Goal: Find specific page/section: Find specific page/section

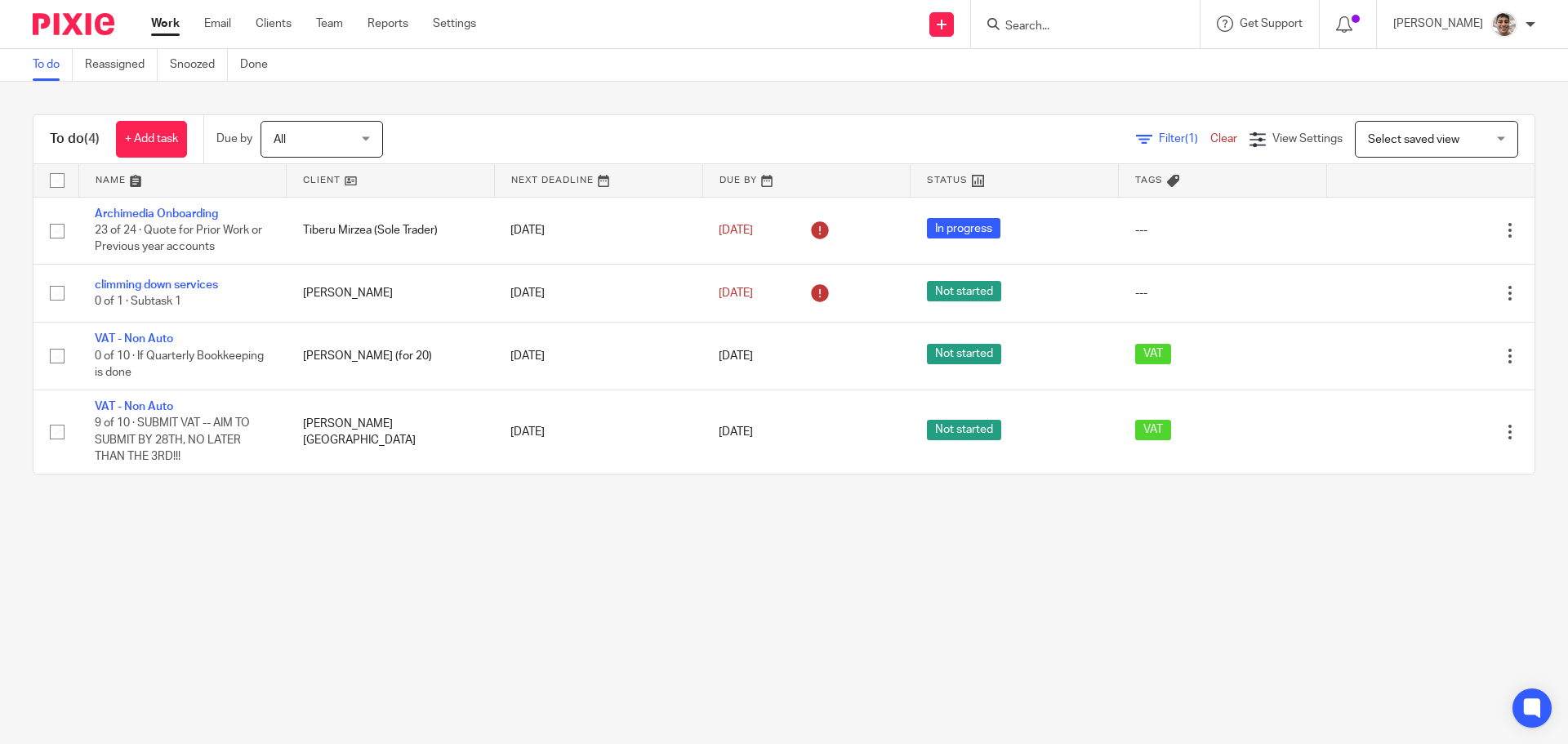
click at [1078, 26] on input "Search" at bounding box center [1077, 27] width 147 height 15
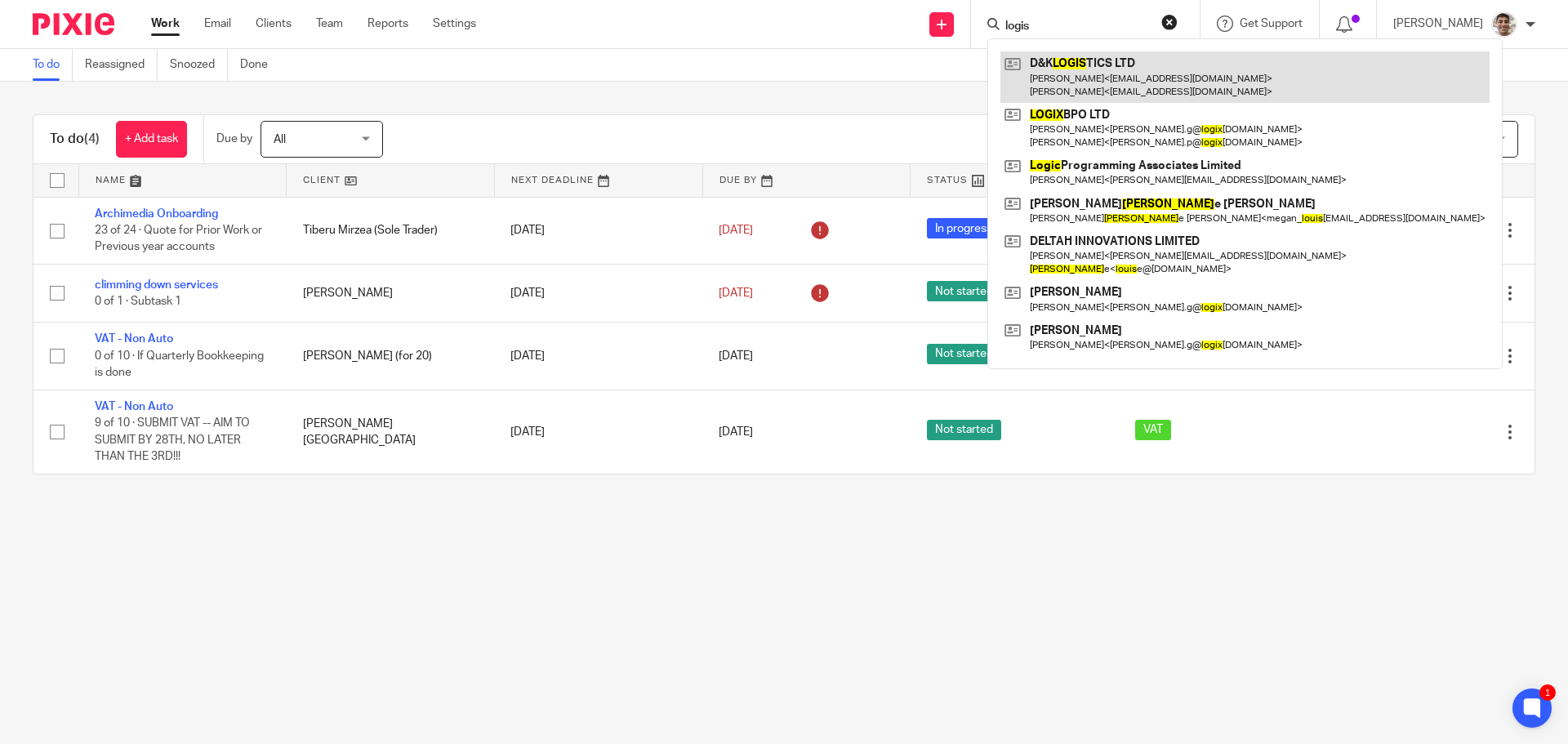
type input "logis"
click at [1090, 62] on link at bounding box center [1245, 76] width 489 height 50
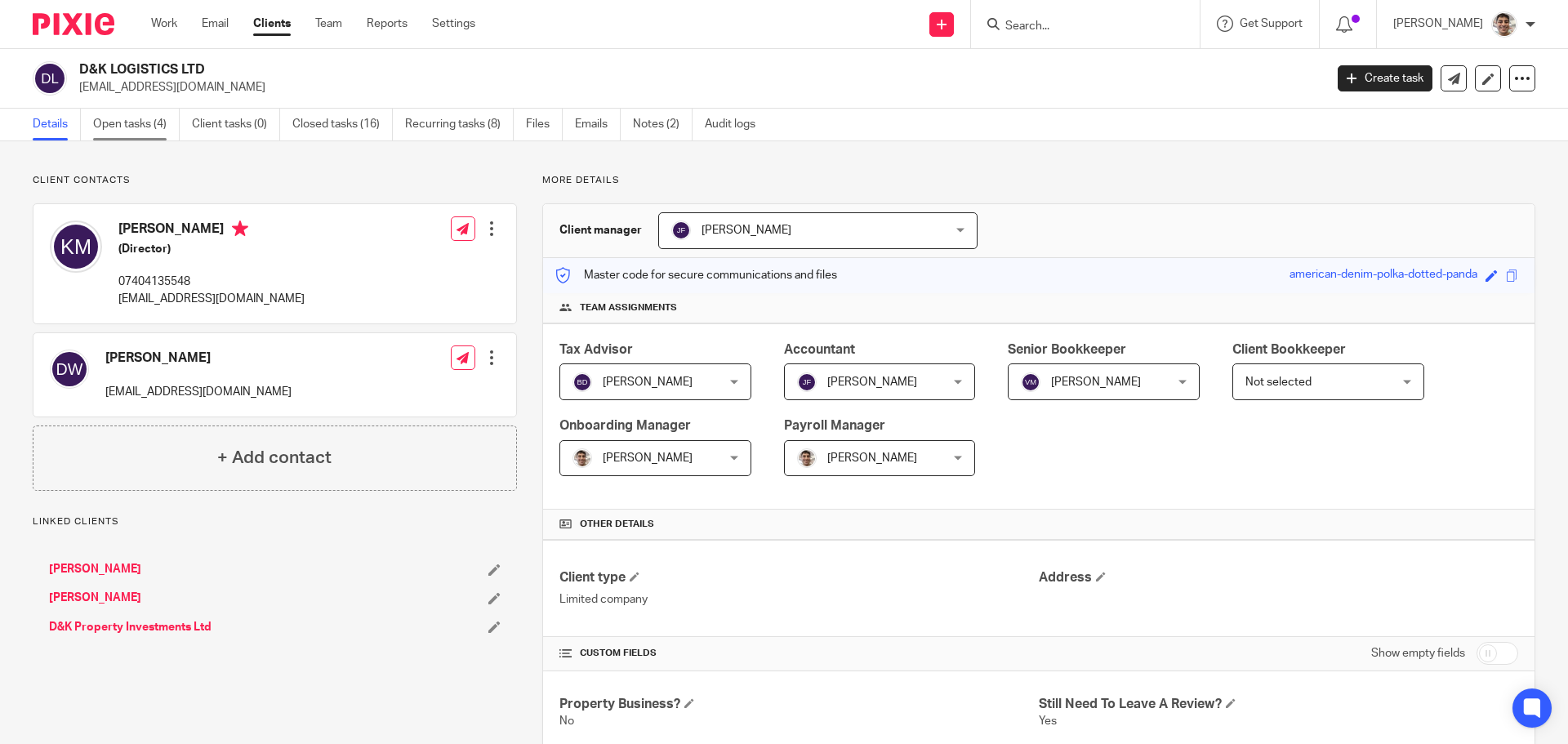
click at [132, 123] on link "Open tasks (4)" at bounding box center [136, 125] width 87 height 32
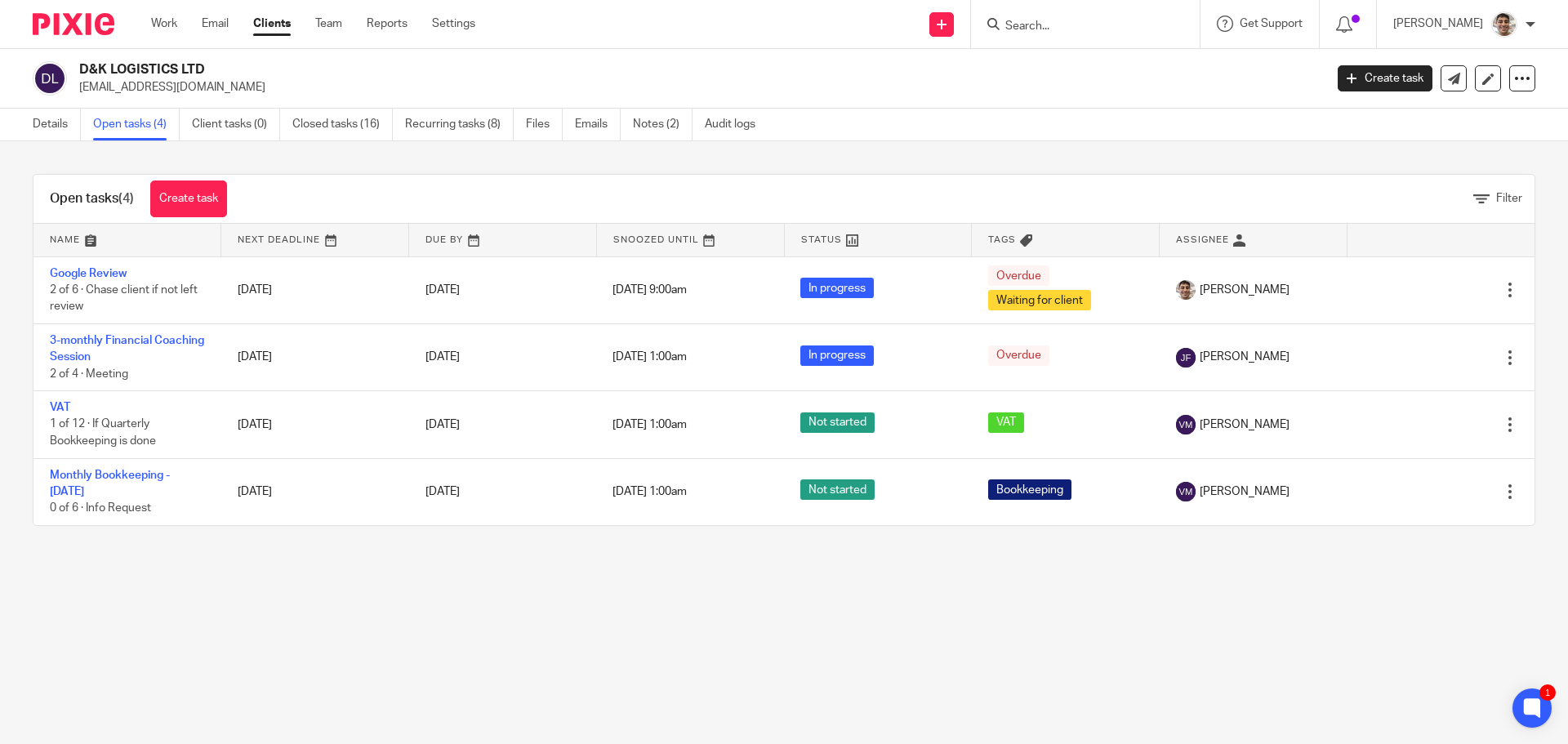
click at [436, 659] on main "D&K LOGISTICS LTD office@dklogistics.eu Create task Update from Companies House…" at bounding box center [784, 372] width 1568 height 744
click at [570, 639] on main "D&K LOGISTICS LTD office@dklogistics.eu Create task Update from Companies House…" at bounding box center [784, 372] width 1568 height 744
click at [458, 643] on main "D&K LOGISTICS LTD office@dklogistics.eu Create task Update from Companies House…" at bounding box center [784, 372] width 1568 height 744
click at [363, 129] on link "Closed tasks (16)" at bounding box center [342, 125] width 101 height 32
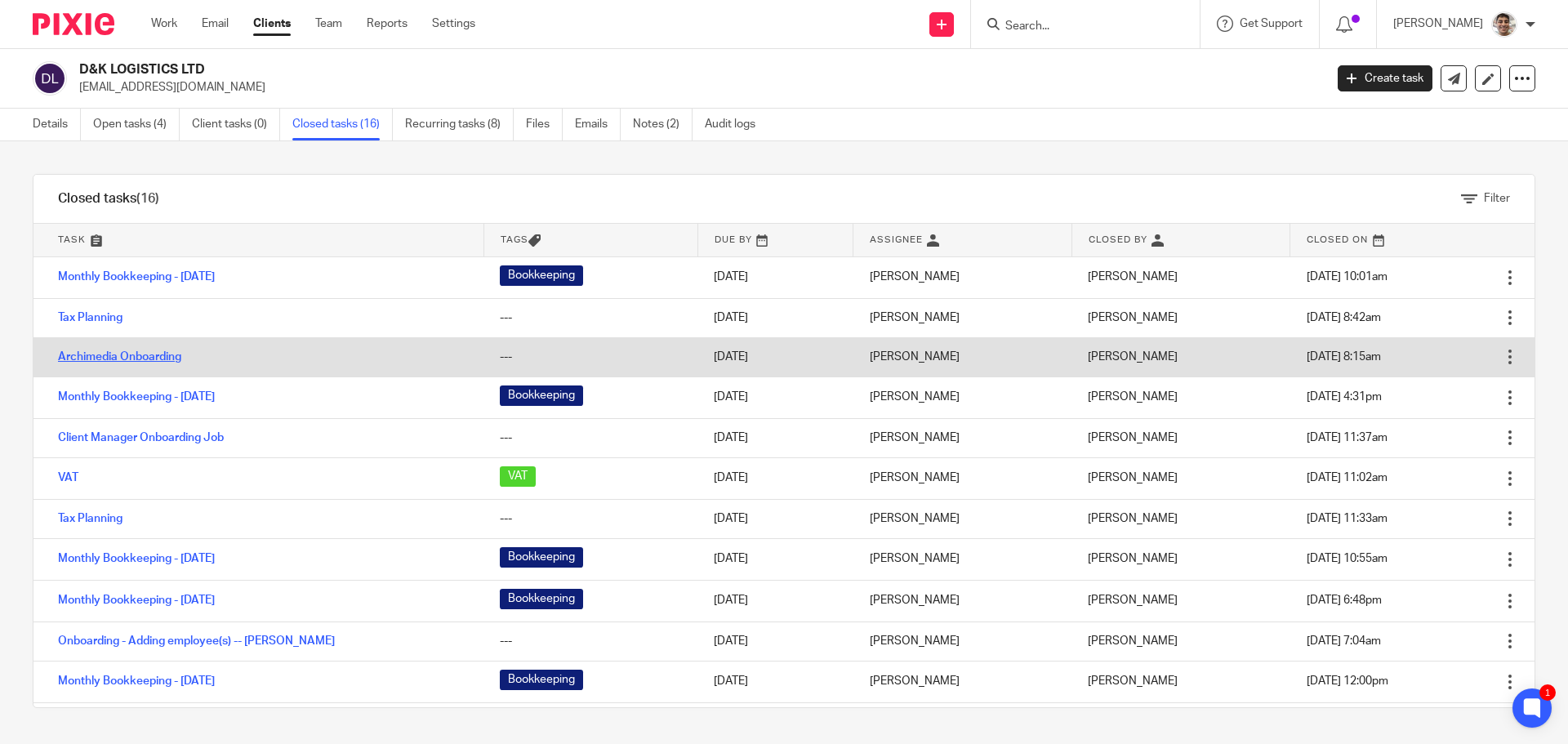
click at [174, 357] on link "Archimedia Onboarding" at bounding box center [119, 357] width 123 height 11
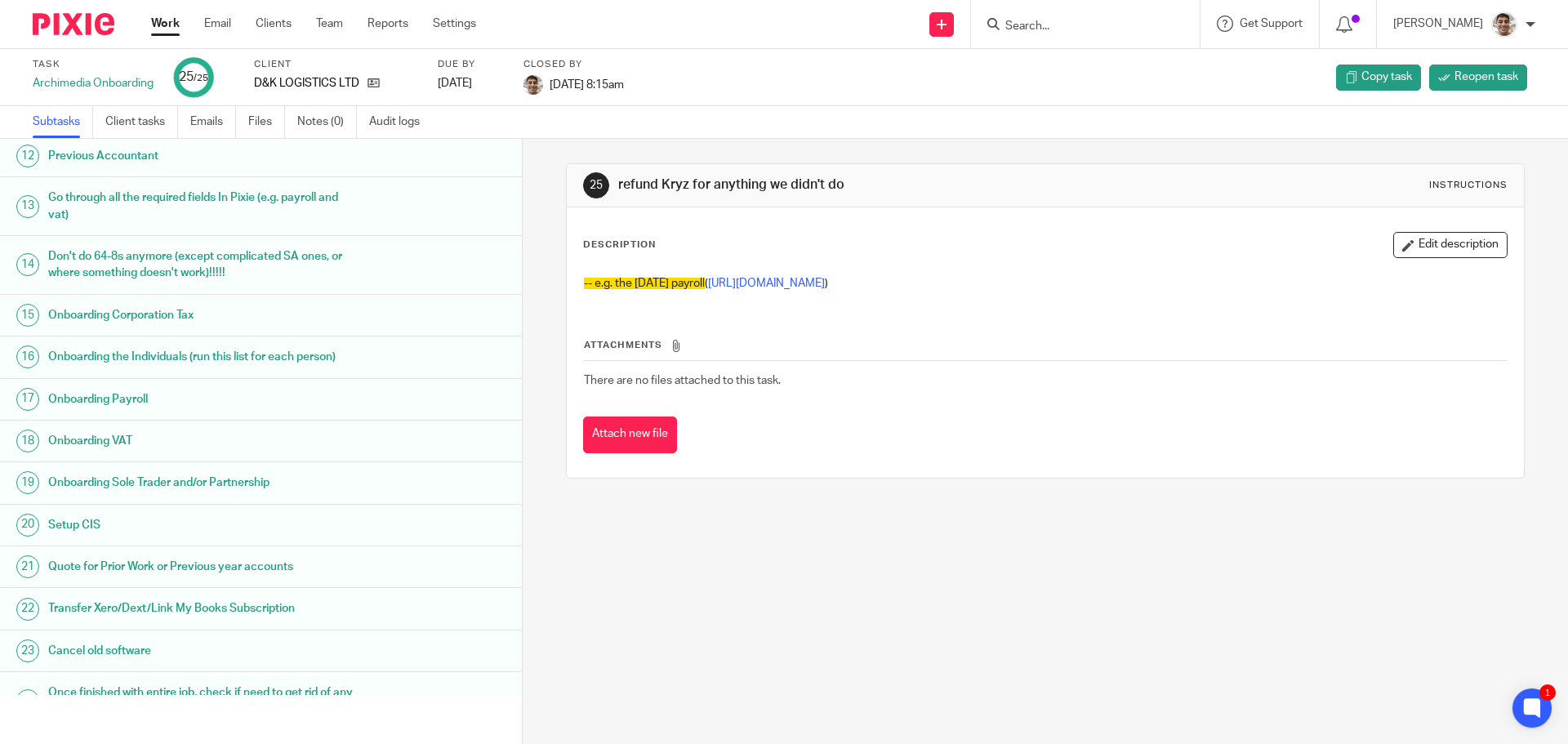
scroll to position [576, 0]
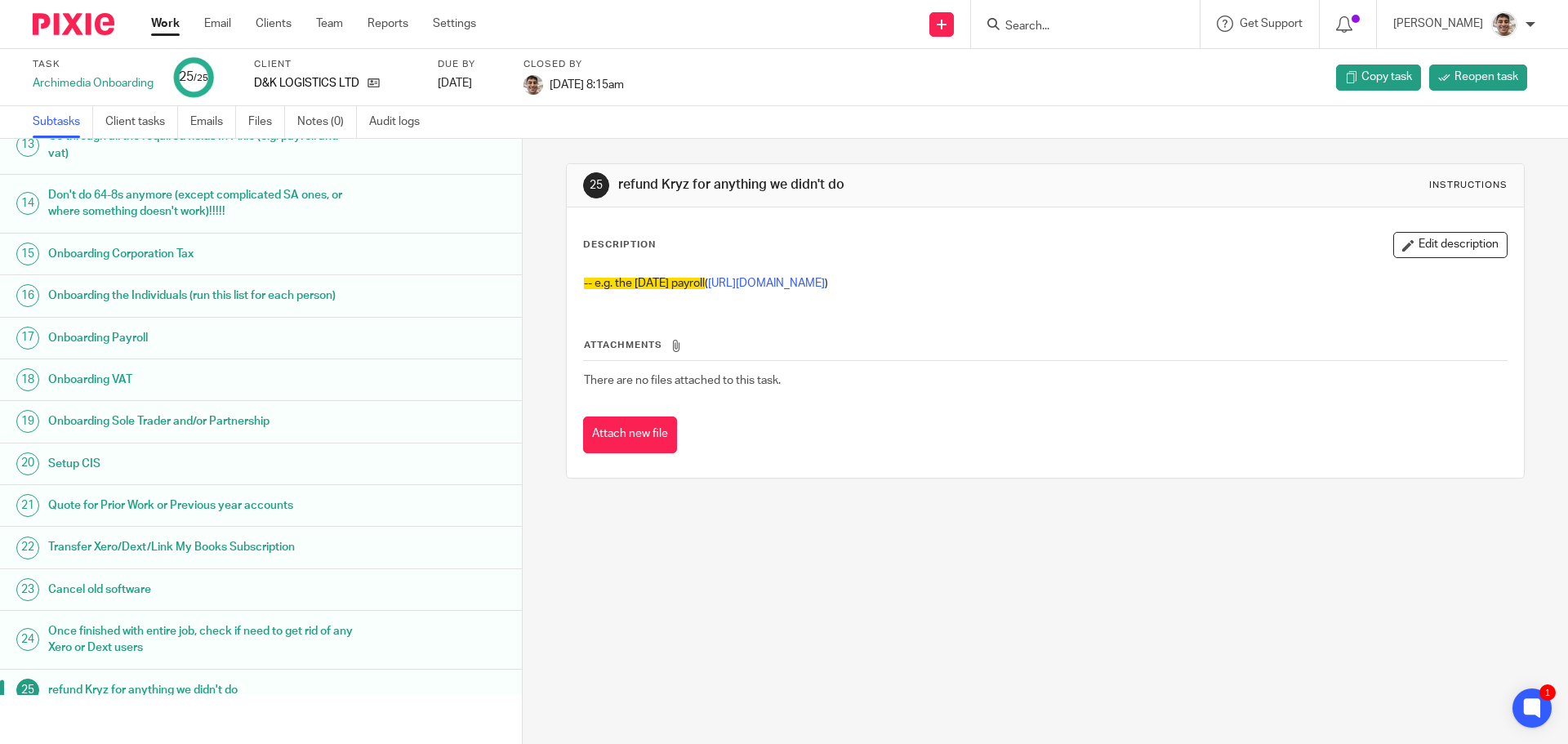
click at [261, 494] on h1 "Quote for Prior Work or Previous year accounts" at bounding box center [201, 506] width 305 height 24
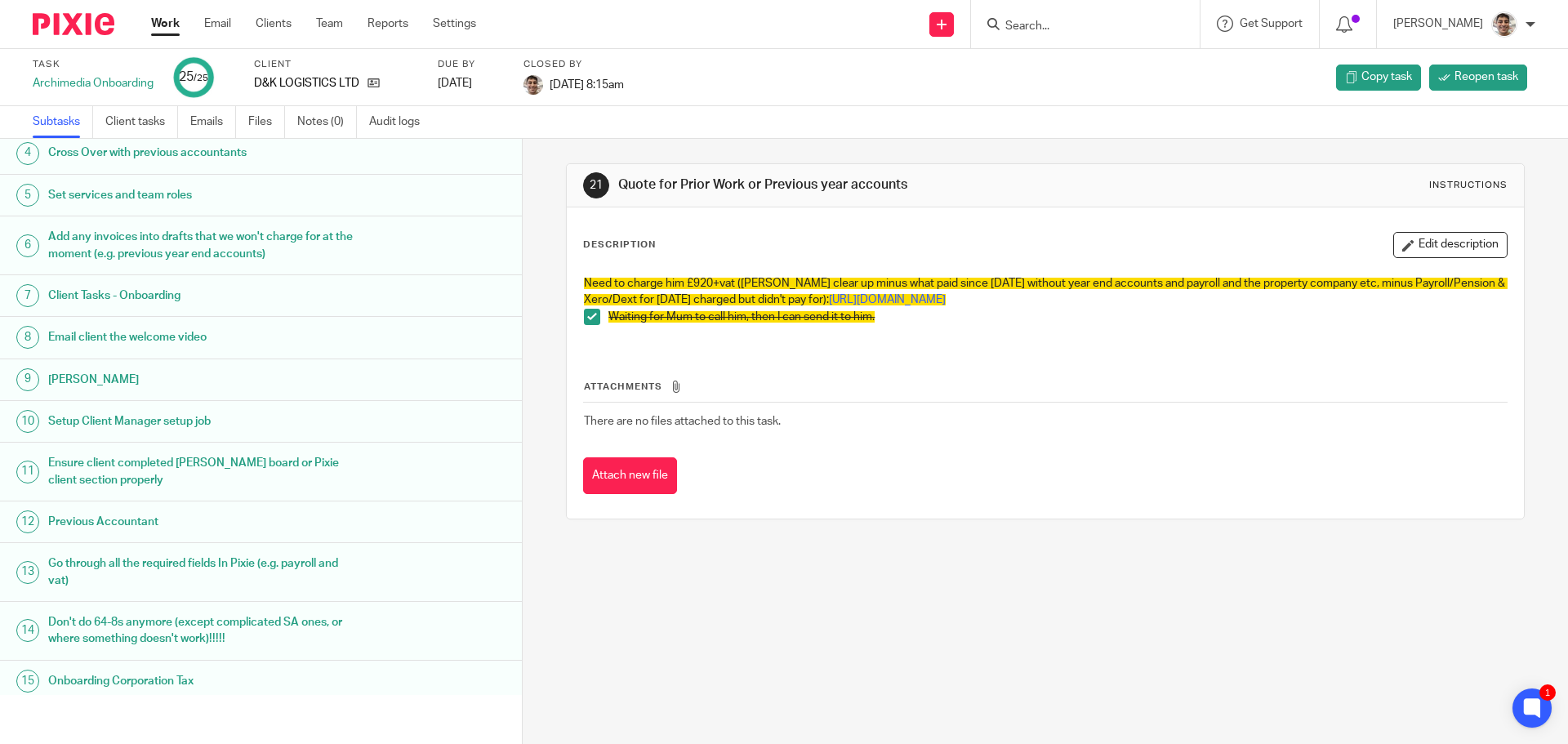
scroll to position [576, 0]
